Goal: Navigation & Orientation: Understand site structure

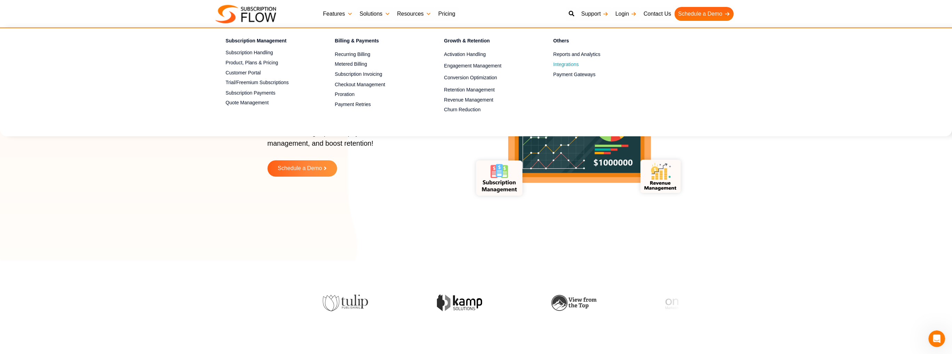
click at [572, 63] on span "Integrations" at bounding box center [565, 64] width 25 height 7
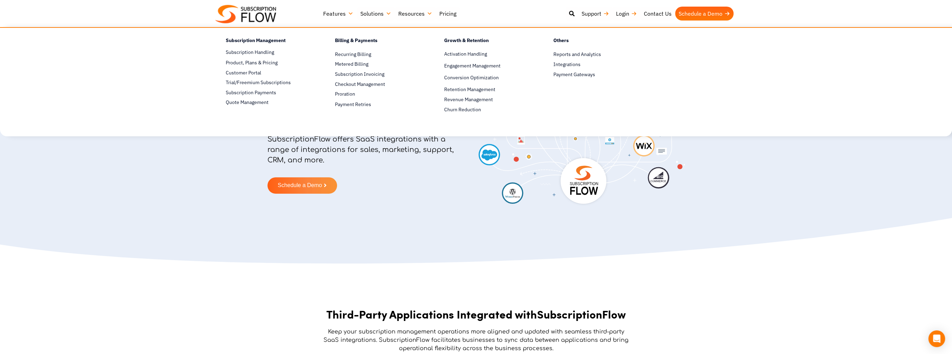
click at [331, 15] on link "Features" at bounding box center [338, 14] width 37 height 14
click at [333, 14] on link "Features" at bounding box center [338, 14] width 37 height 14
click at [174, 148] on section "Optimize Business with Seamless Third-Party SaaS Integrations SubscriptionFlow …" at bounding box center [476, 133] width 952 height 148
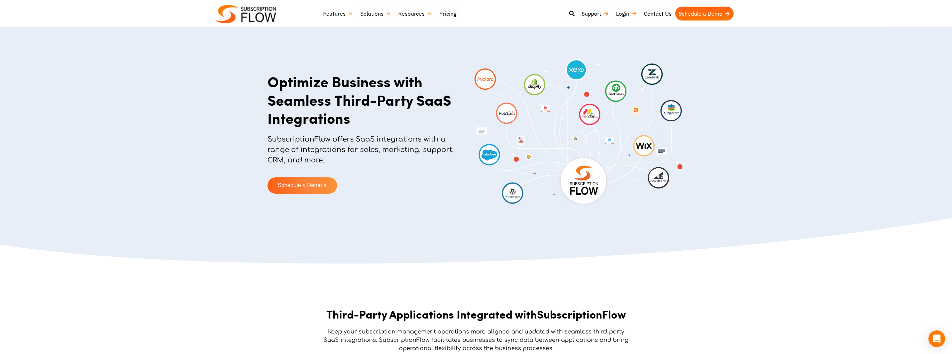
click at [243, 14] on img at bounding box center [245, 14] width 61 height 18
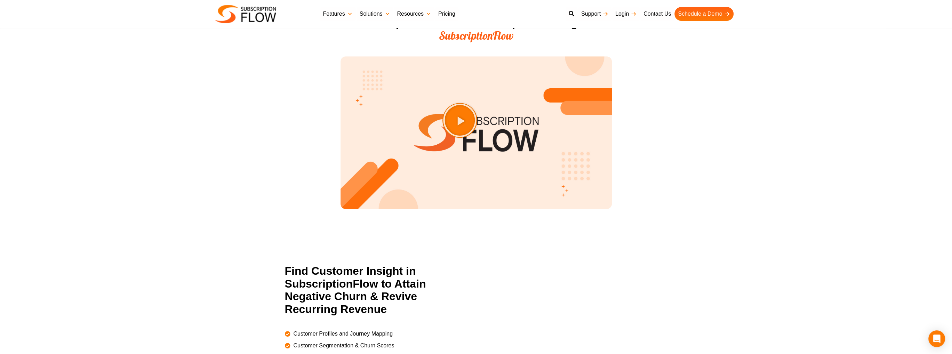
scroll to position [834, 0]
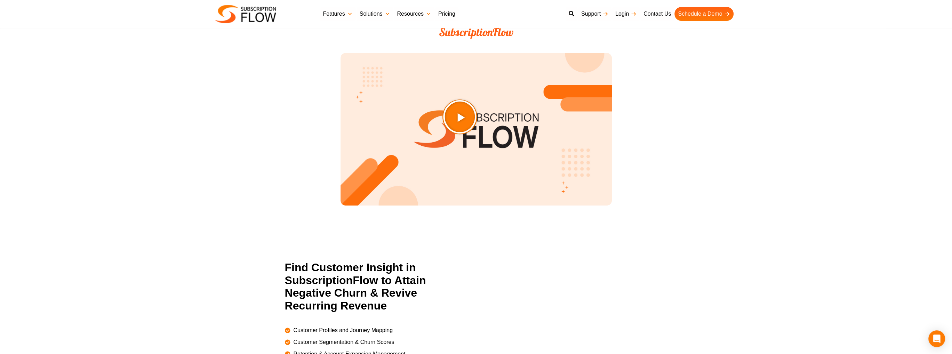
click at [488, 152] on icon "Play Video about SubscriptionFlow-Video" at bounding box center [476, 134] width 35 height 35
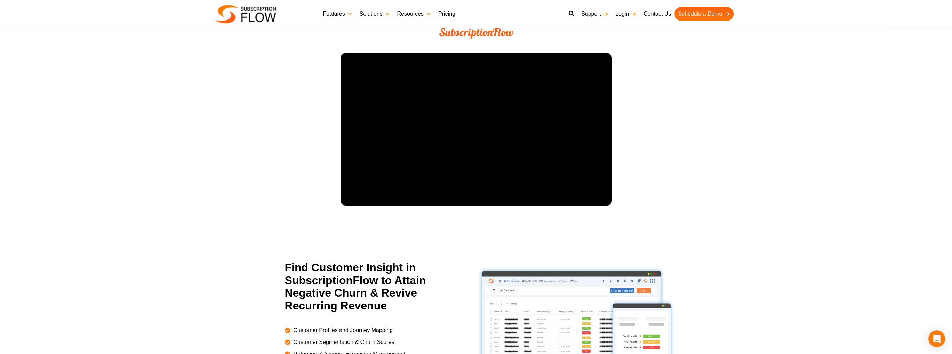
click at [654, 226] on section "A One-Stop Solution for Subscription Management SubscriptionFlow" at bounding box center [476, 118] width 952 height 217
click at [694, 204] on section "A One-Stop Solution for Subscription Management SubscriptionFlow" at bounding box center [476, 118] width 952 height 217
click at [256, 19] on img at bounding box center [245, 14] width 61 height 18
